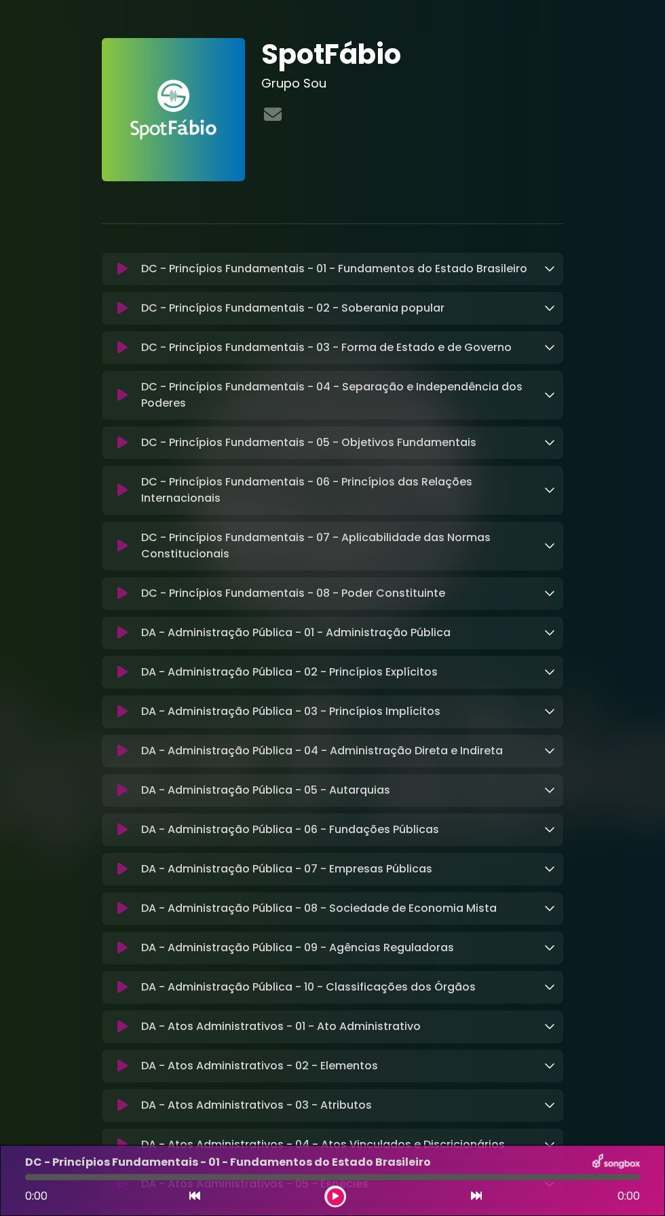
click at [318, 1177] on div at bounding box center [332, 1177] width 615 height 6
click at [317, 1147] on div "DC - Princípios Fundamentais - 01 - Fundamentos do Estado Brasileiro 0:00 0:00" at bounding box center [332, 1180] width 665 height 71
click at [335, 1196] on icon at bounding box center [336, 1196] width 6 height 8
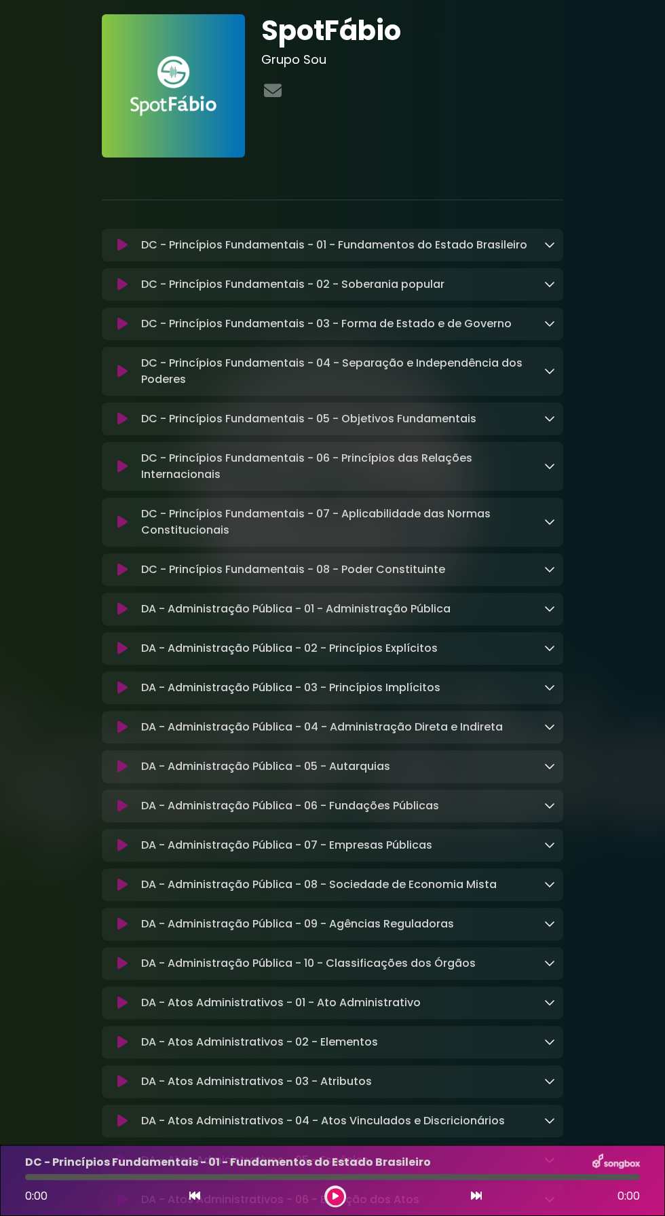
scroll to position [24, 0]
click at [317, 248] on p "DC - Princípios Fundamentais - 01 - Fundamentos do Estado Brasileiro Loading Tr…" at bounding box center [334, 245] width 386 height 16
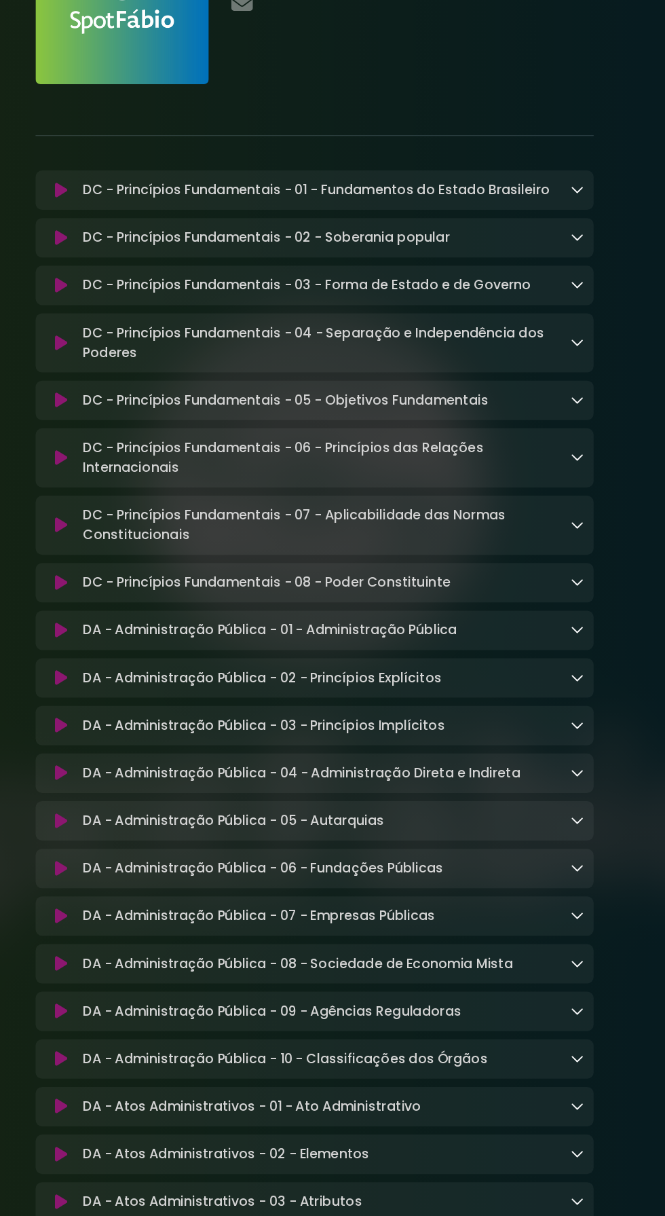
scroll to position [18, 0]
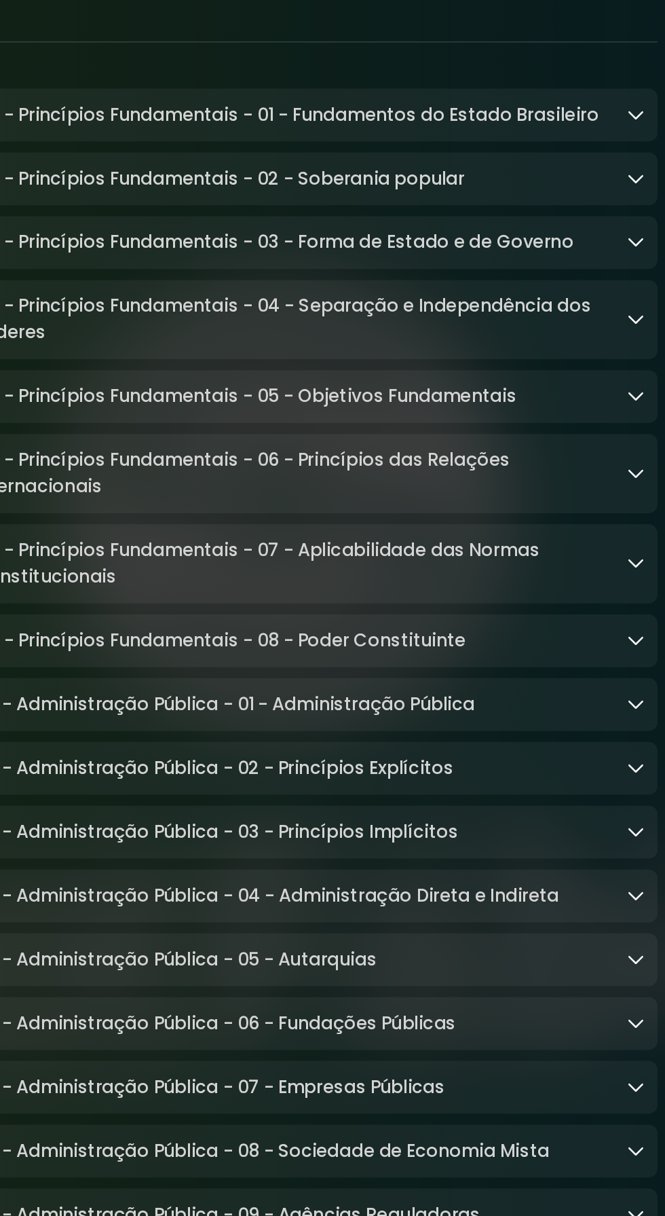
click at [359, 253] on p "DC - Princípios Fundamentais - 01 - Fundamentos do Estado Brasileiro Loading Tr…" at bounding box center [334, 250] width 386 height 16
click at [354, 241] on div "DC - Princípios Fundamentais - 01 - Fundamentos do Estado Brasileiro Loading Tr…" at bounding box center [333, 250] width 462 height 33
click at [356, 253] on p "DC - Princípios Fundamentais - 01 - Fundamentos do Estado Brasileiro Loading Tr…" at bounding box center [334, 250] width 386 height 16
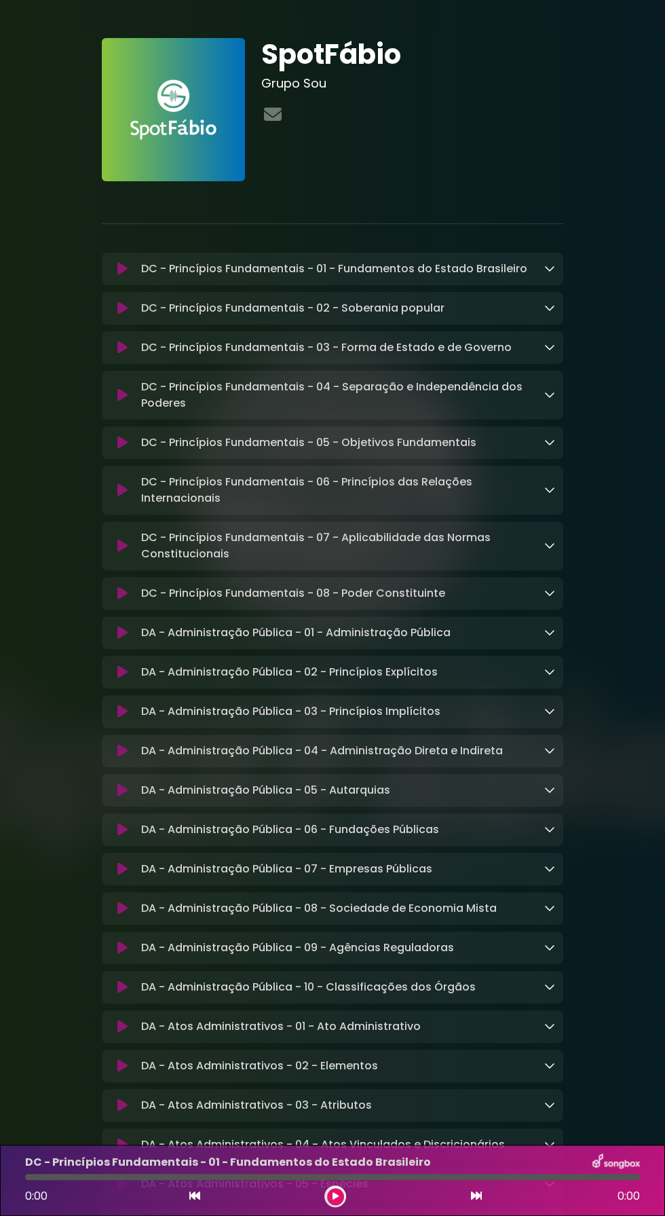
click at [335, 1196] on icon at bounding box center [336, 1196] width 6 height 8
